Goal: Obtain resource: Obtain resource

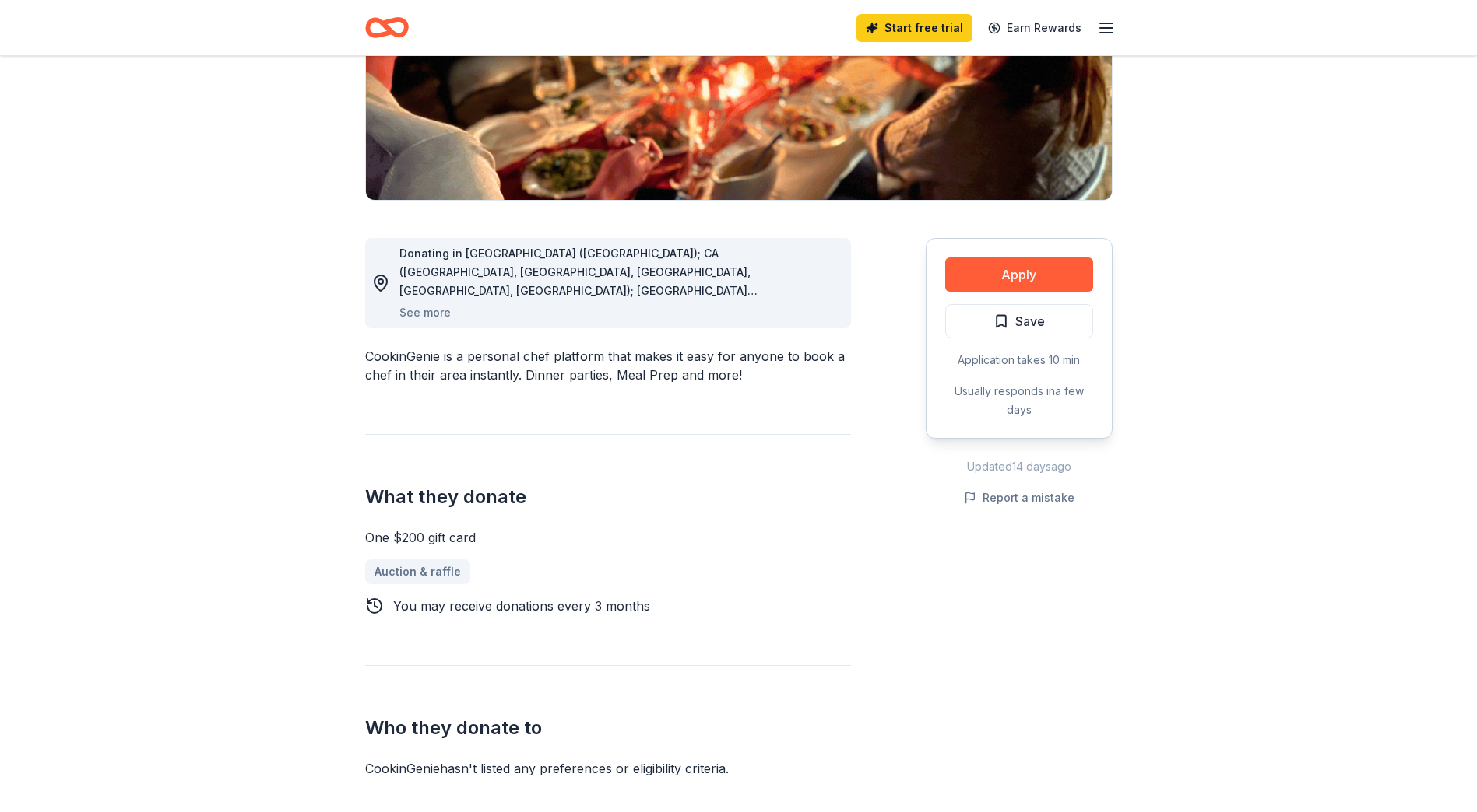
scroll to position [350, 0]
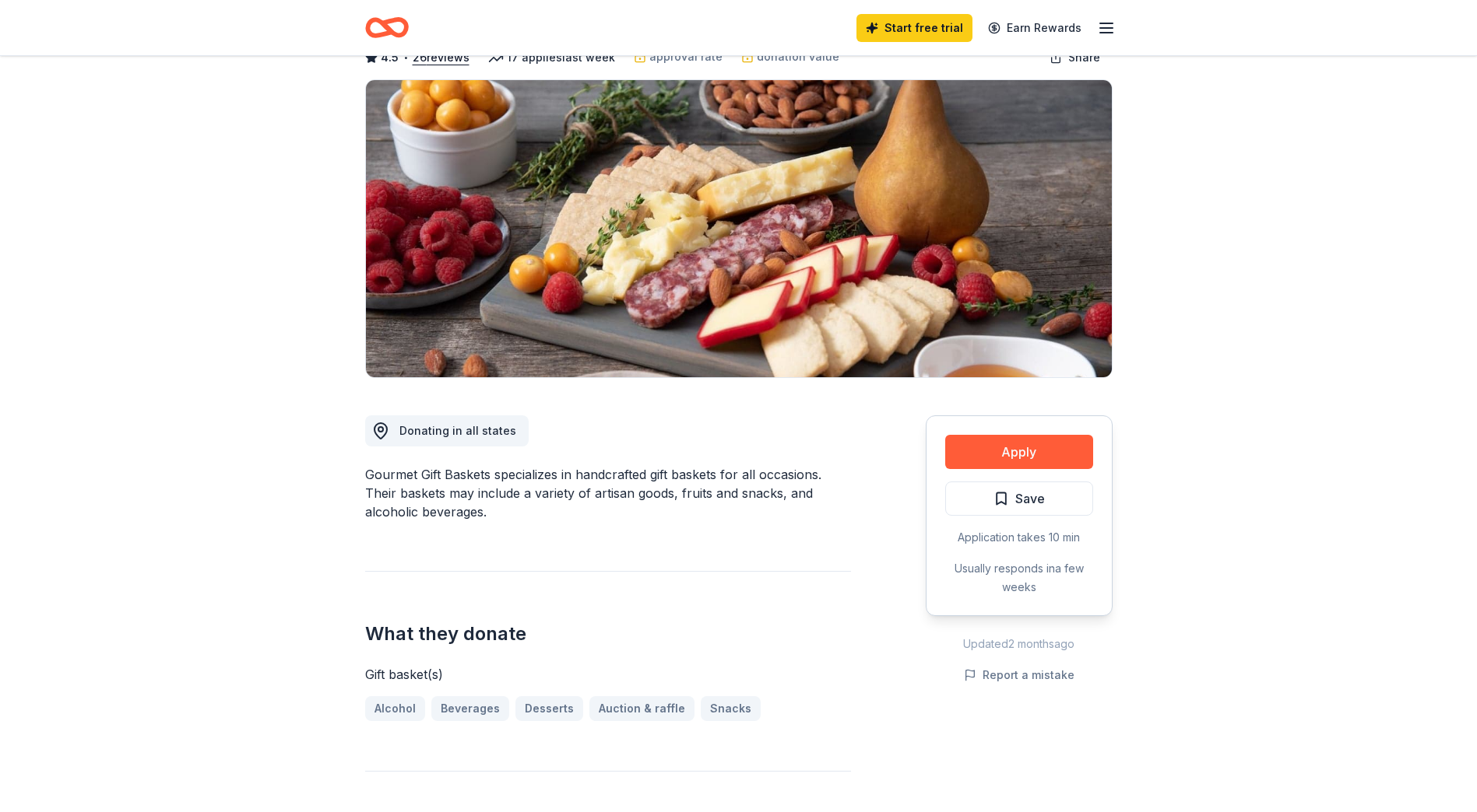
scroll to position [117, 0]
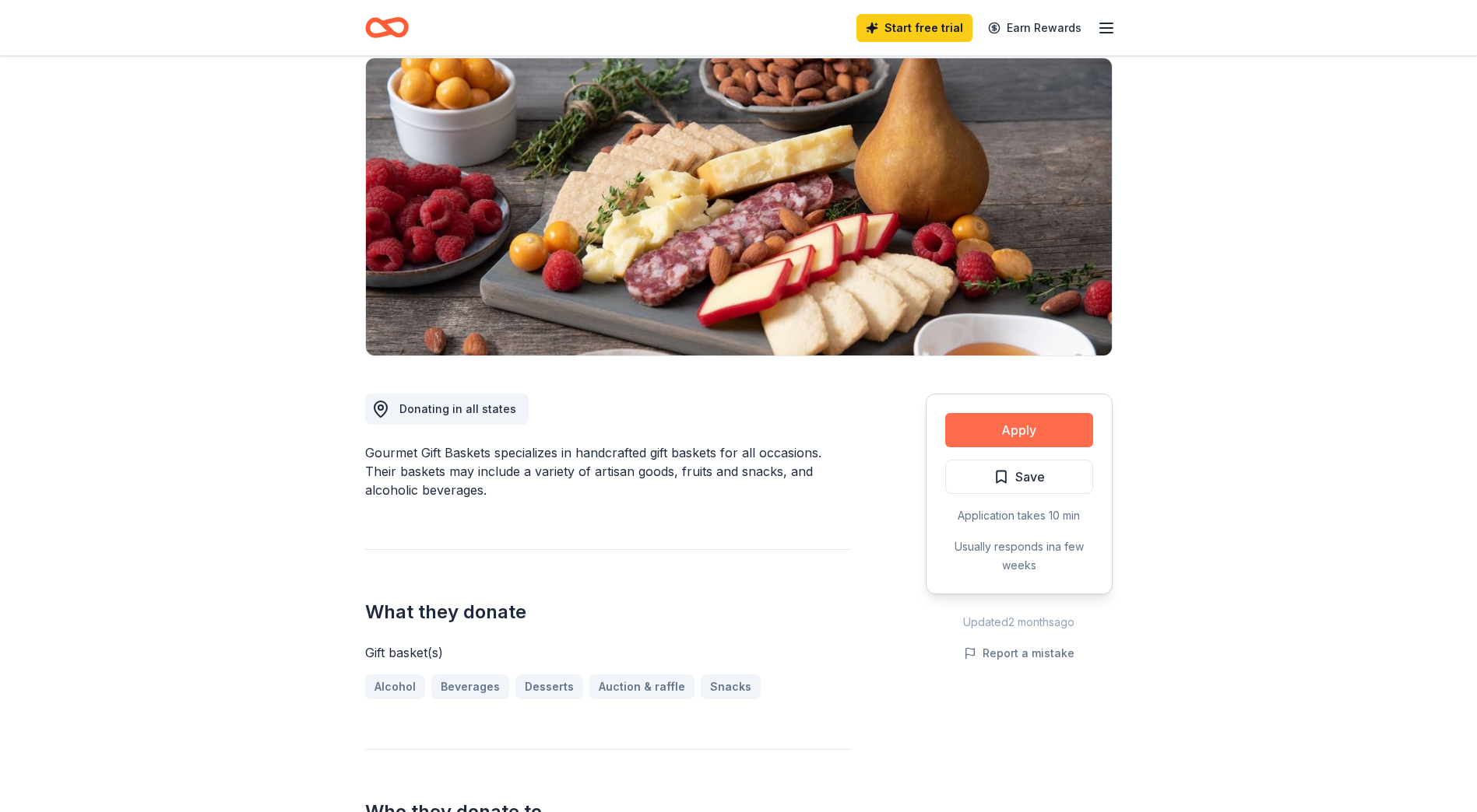
click at [1024, 428] on button "Apply" at bounding box center [1018, 430] width 148 height 34
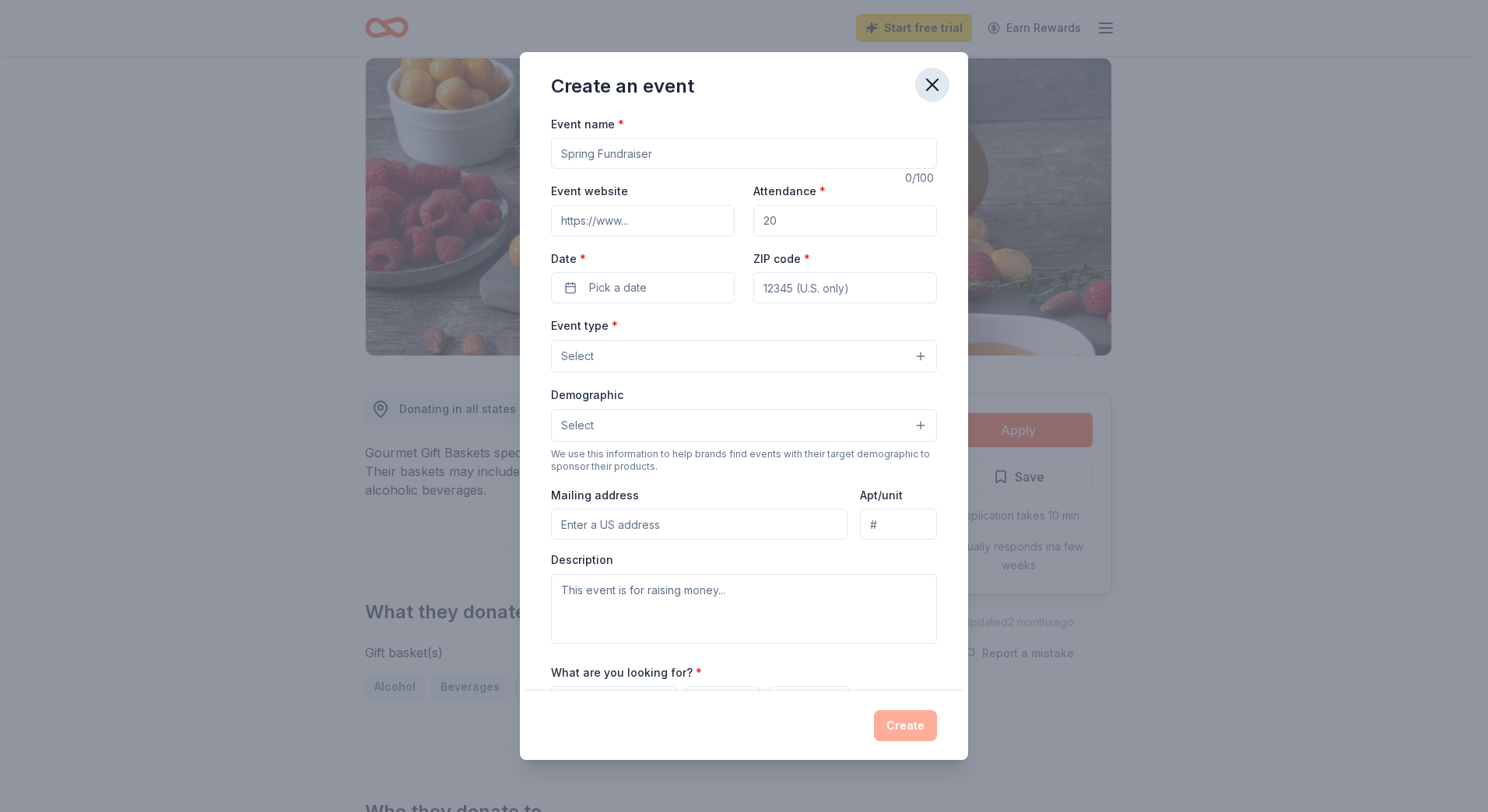
click at [929, 90] on icon "button" at bounding box center [933, 84] width 22 height 22
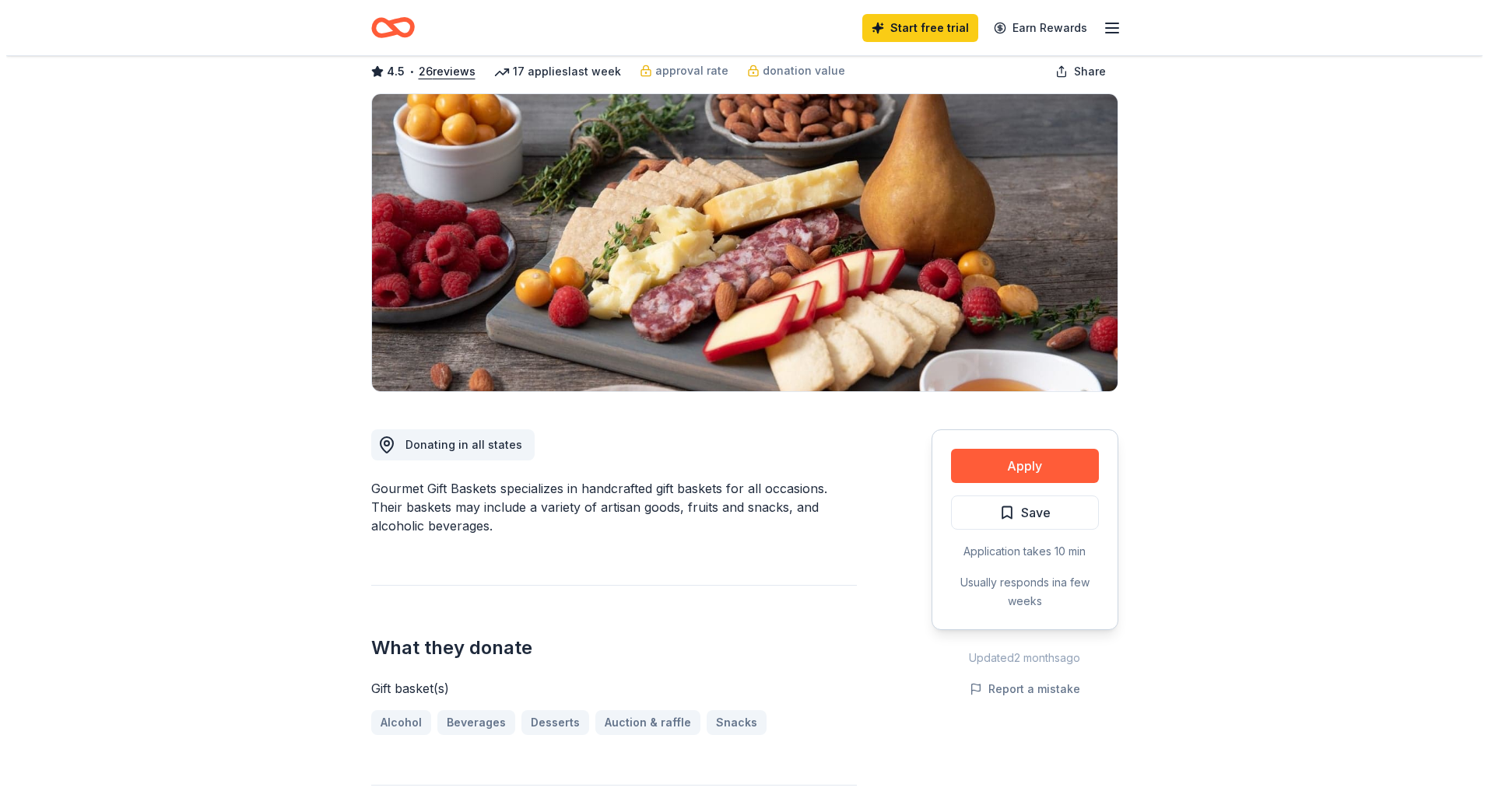
scroll to position [0, 0]
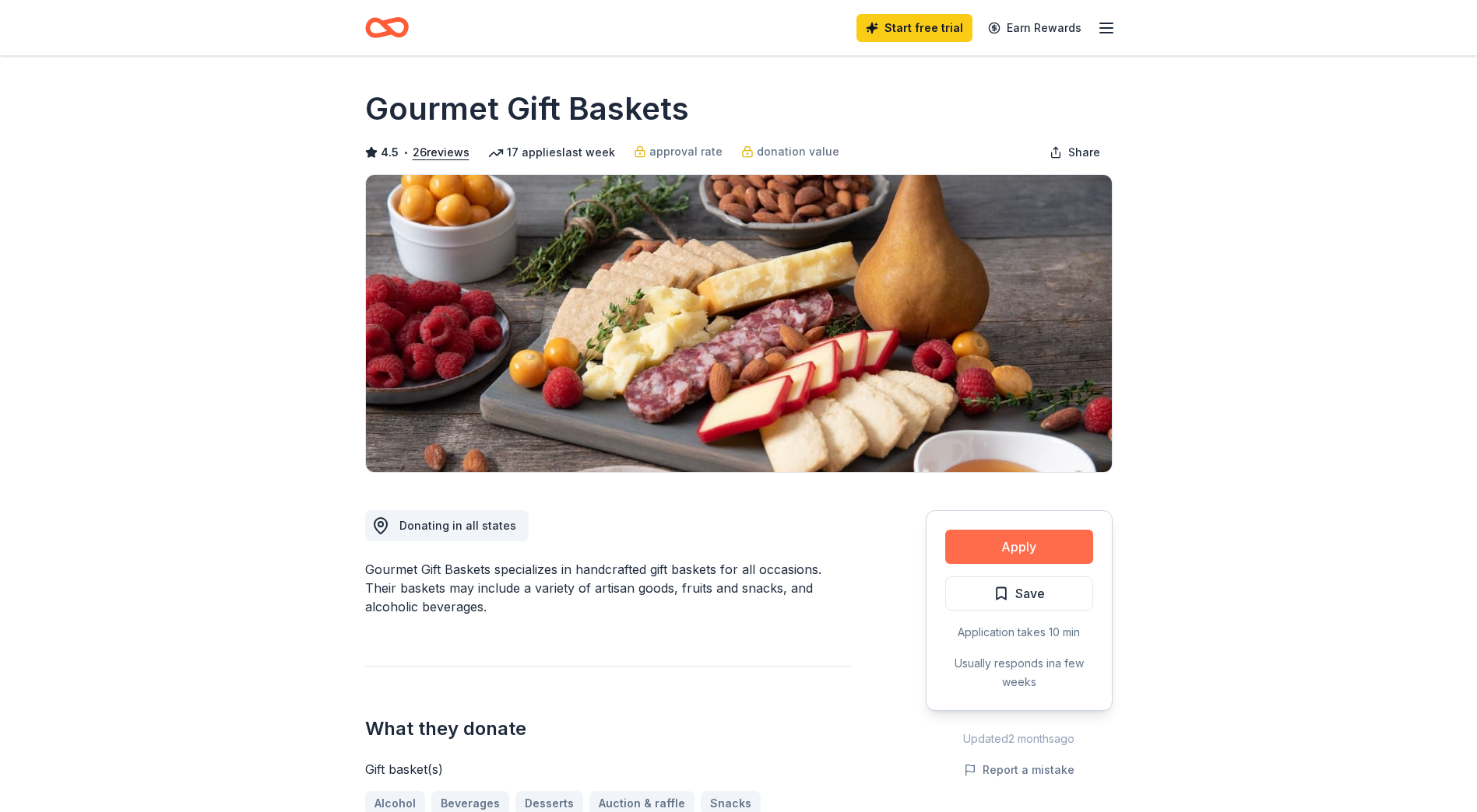
click at [990, 544] on button "Apply" at bounding box center [1018, 547] width 148 height 34
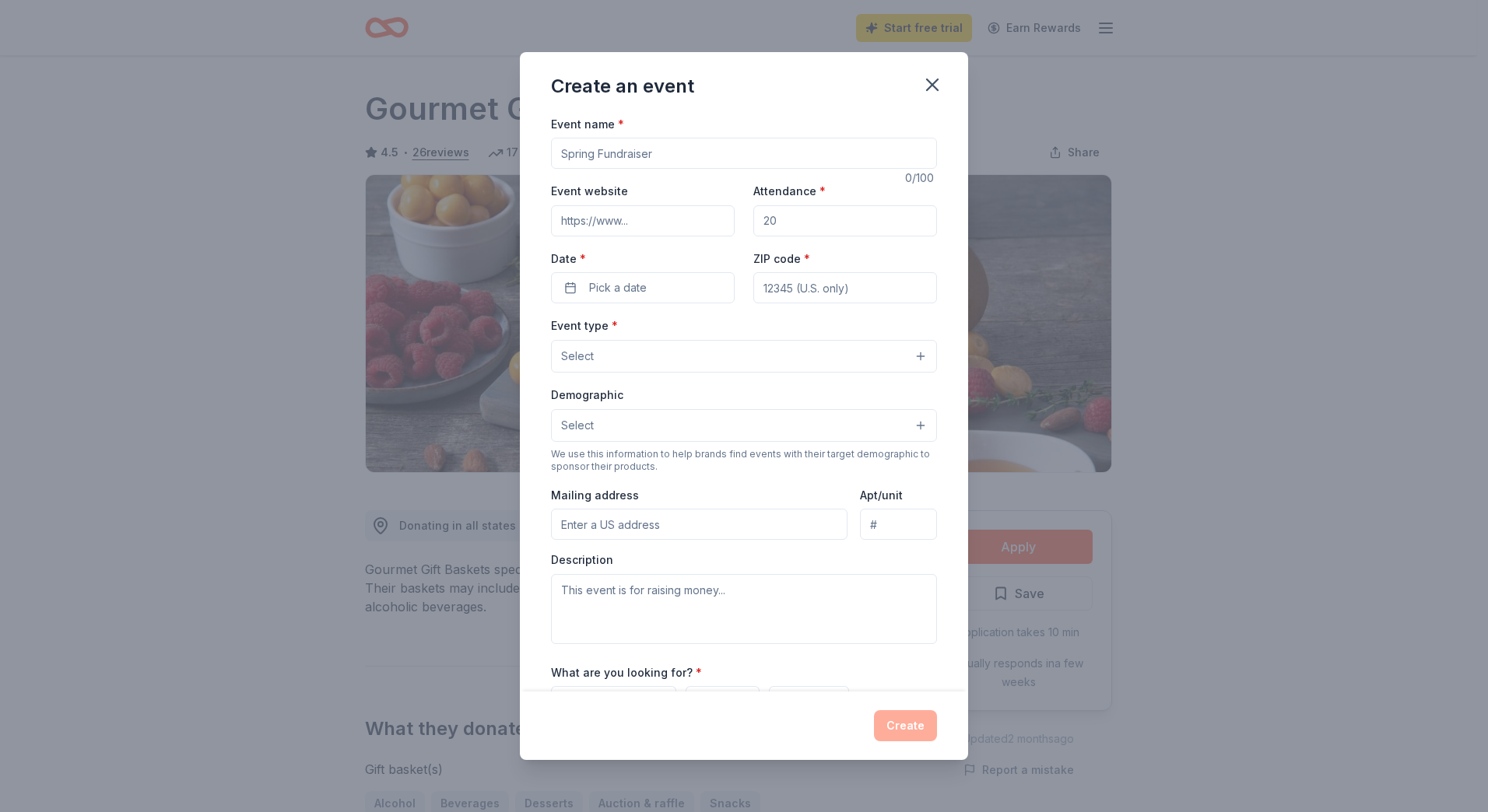
click at [730, 155] on input "Event name *" at bounding box center [743, 153] width 386 height 31
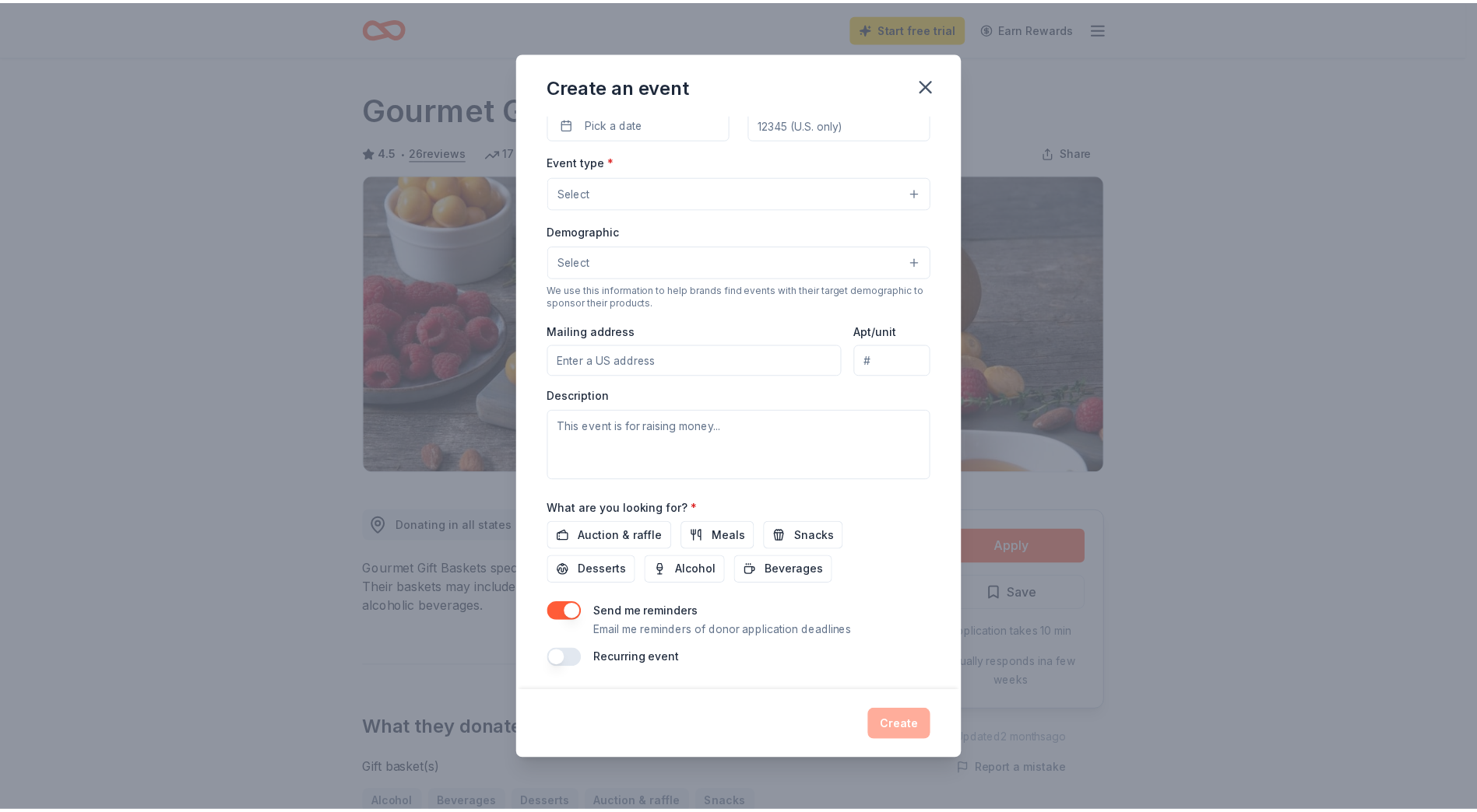
scroll to position [166, 0]
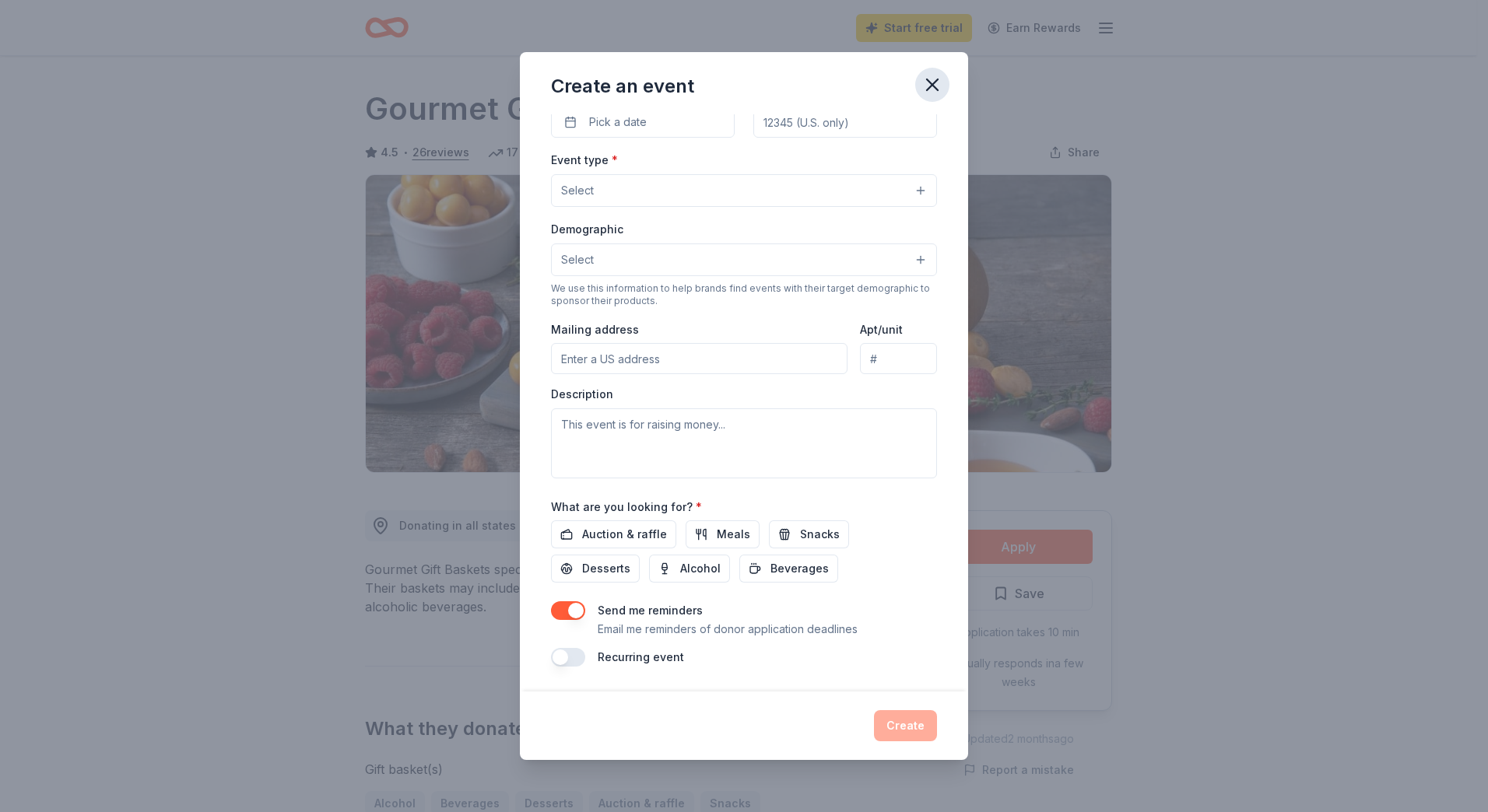
click at [933, 87] on icon "button" at bounding box center [933, 84] width 22 height 22
